Goal: Task Accomplishment & Management: Use online tool/utility

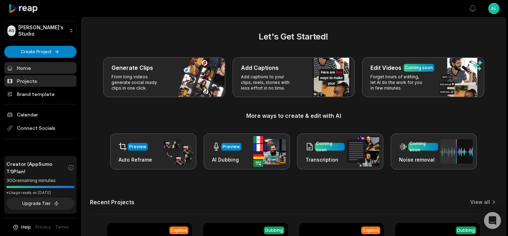
click at [36, 81] on link "Projects" at bounding box center [40, 81] width 72 height 12
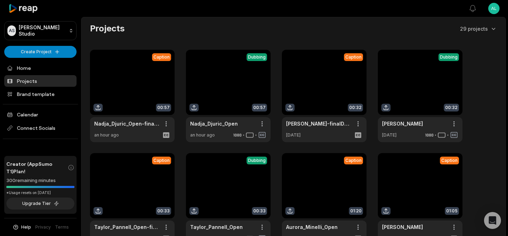
click at [129, 77] on link at bounding box center [132, 96] width 85 height 92
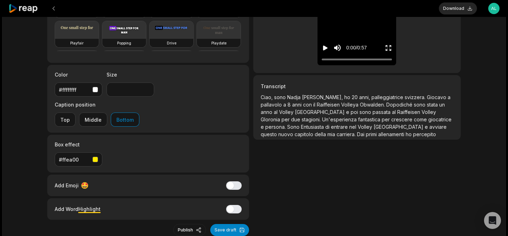
scroll to position [135, 0]
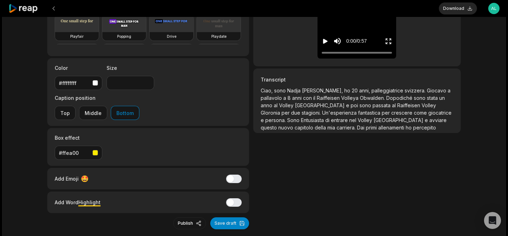
click at [397, 106] on span "Raiffeisen" at bounding box center [409, 105] width 24 height 6
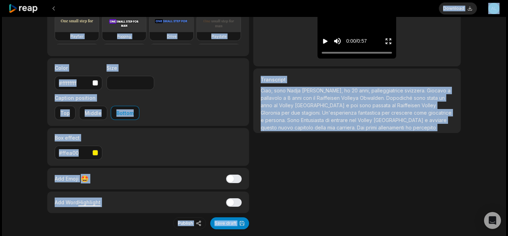
click at [317, 99] on span "Raiffeisen" at bounding box center [329, 98] width 24 height 6
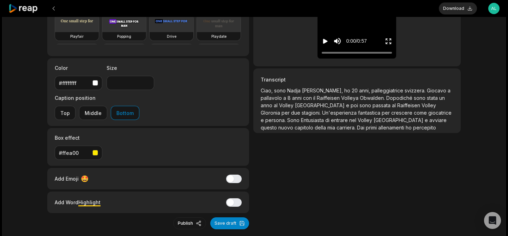
click at [317, 97] on span "Raiffeisen" at bounding box center [329, 98] width 24 height 6
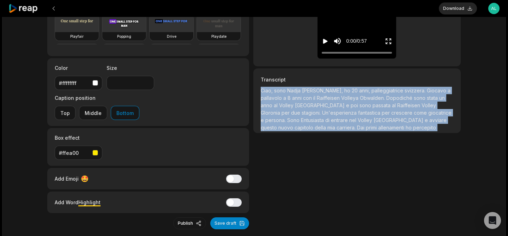
click at [317, 97] on span "Raiffeisen" at bounding box center [329, 98] width 24 height 6
copy p "Lore, ipsu Dolor Sitame, co 63 adip, elitseddoeiusm temporin. Utlabor e dolorem…"
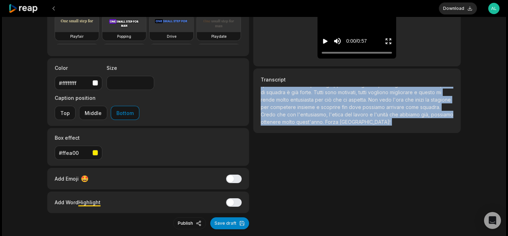
scroll to position [0, 0]
